Goal: Navigation & Orientation: Understand site structure

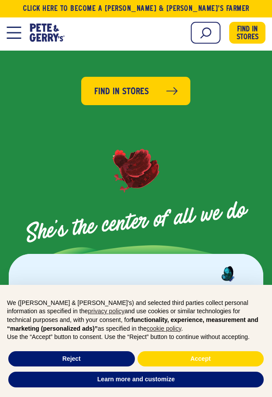
scroll to position [815, 0]
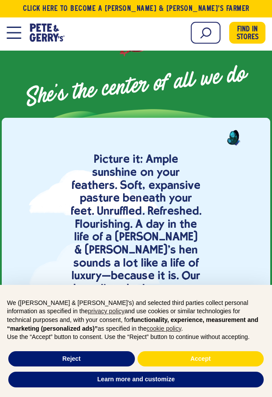
click at [21, 41] on div "Learn Our Hens Our Story FAQ Careers Farm With Us Egg Shortage Our Eggs Pasture…" at bounding box center [136, 34] width 259 height 26
click at [16, 38] on span "Open Mobile Menu Modal Dialog" at bounding box center [14, 38] width 14 height 1
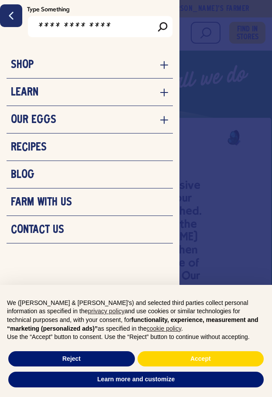
scroll to position [827, 0]
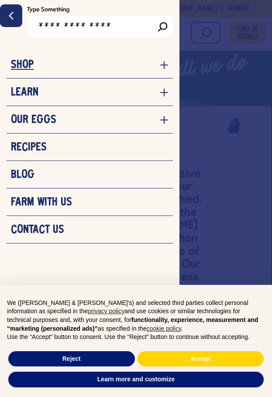
click at [163, 67] on icon "navigation menu for the site" at bounding box center [164, 65] width 9 height 9
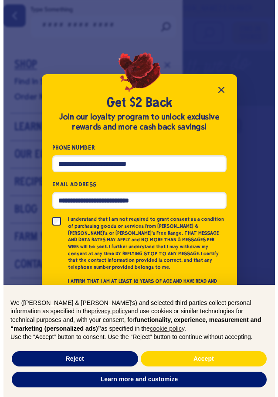
scroll to position [815, 0]
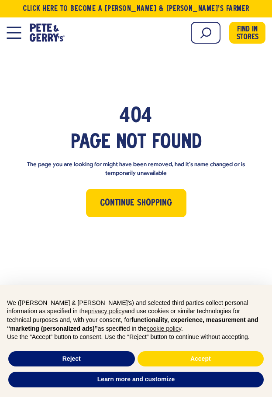
scroll to position [514, 0]
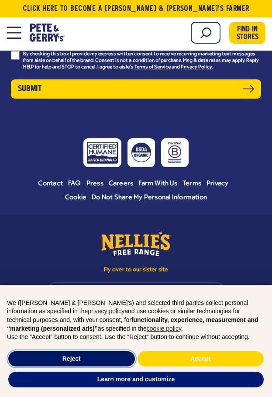
drag, startPoint x: 101, startPoint y: 358, endPoint x: 125, endPoint y: 359, distance: 24.0
click at [103, 358] on button "Reject" at bounding box center [71, 359] width 127 height 16
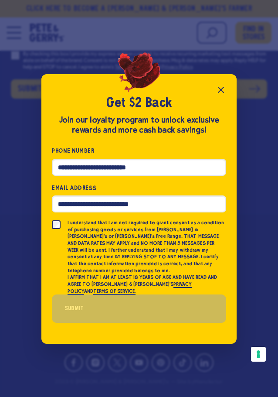
click at [218, 95] on icon "Close popup" at bounding box center [221, 90] width 10 height 10
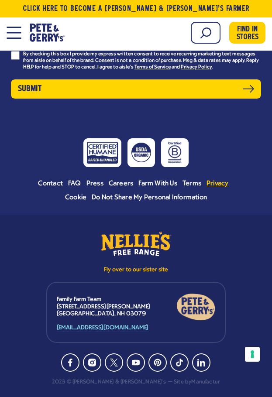
click at [213, 184] on span "Privacy" at bounding box center [217, 183] width 22 height 7
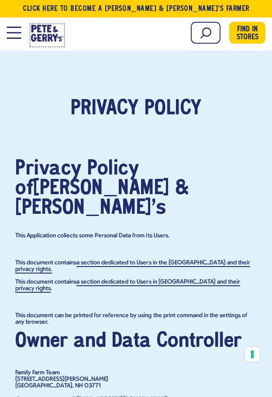
click at [54, 36] on icon "[PERSON_NAME] & [PERSON_NAME]'s Homepage" at bounding box center [47, 33] width 32 height 17
